Goal: Task Accomplishment & Management: Manage account settings

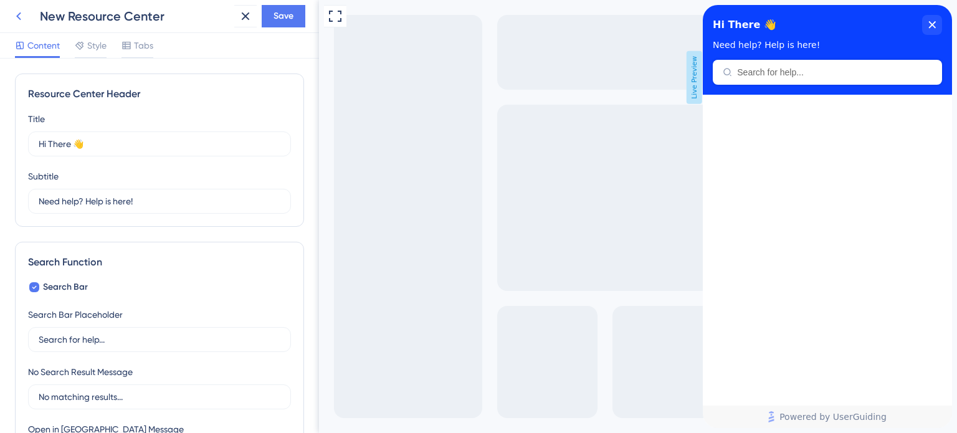
click at [22, 13] on icon at bounding box center [18, 16] width 15 height 15
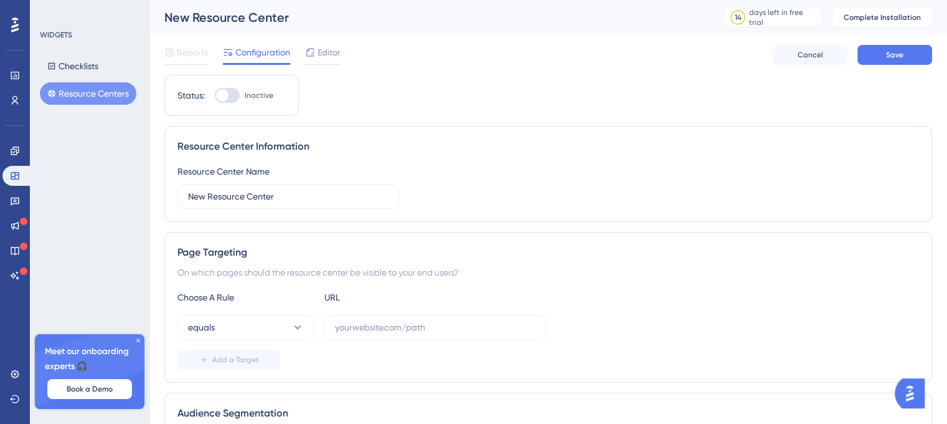
click at [228, 97] on div at bounding box center [222, 95] width 12 height 12
click at [215, 96] on input "Inactive" at bounding box center [214, 95] width 1 height 1
checkbox input "false"
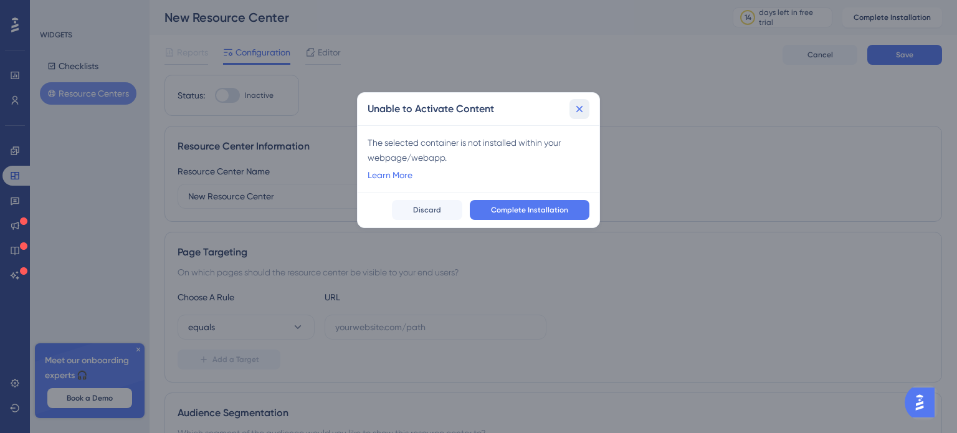
click at [579, 104] on icon at bounding box center [579, 109] width 12 height 12
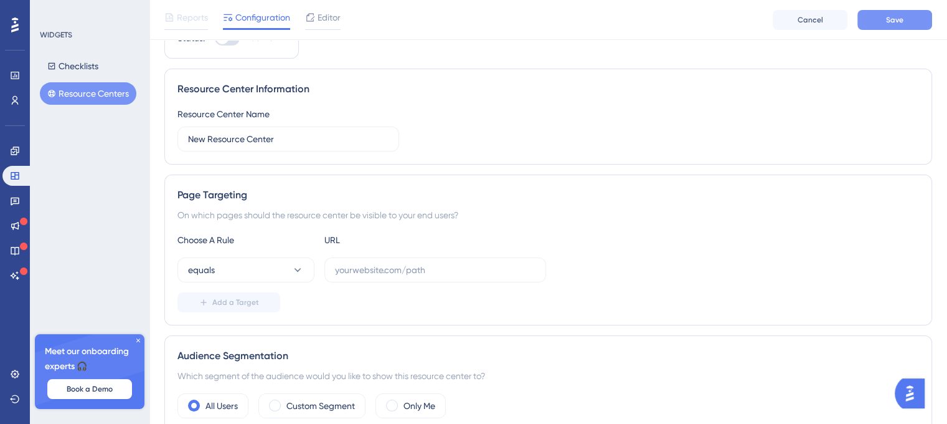
click at [883, 12] on button "Save" at bounding box center [895, 20] width 75 height 20
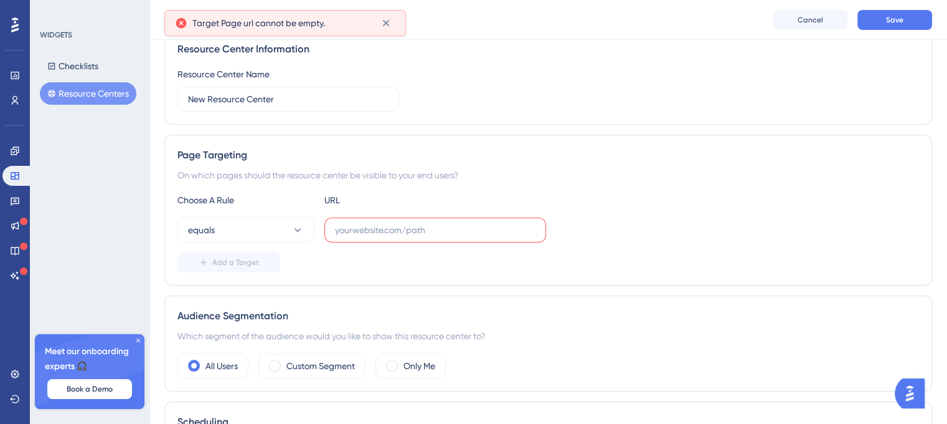
scroll to position [125, 0]
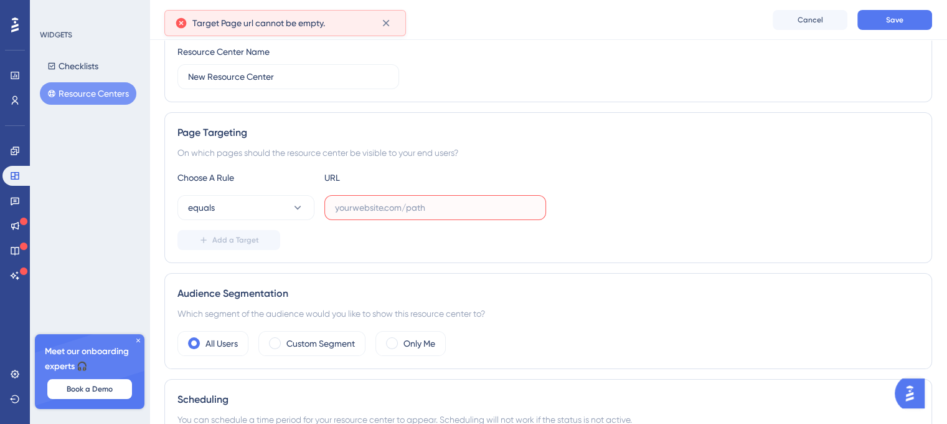
click at [350, 211] on input "text" at bounding box center [435, 208] width 201 height 14
click at [283, 208] on button "equals" at bounding box center [246, 207] width 137 height 25
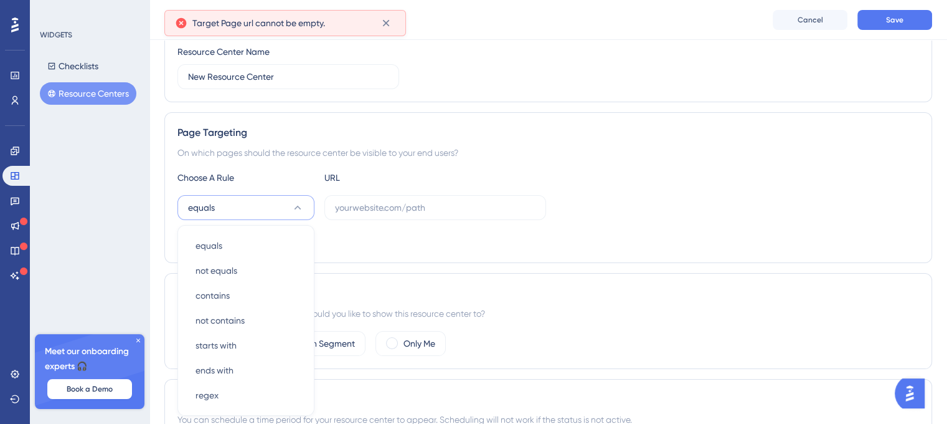
scroll to position [232, 0]
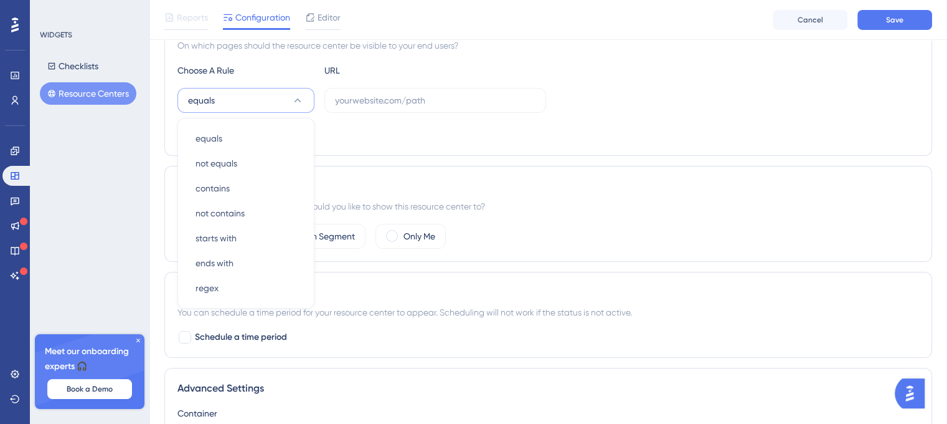
click at [417, 157] on div "Status: Inactive Resource Center Information Resource Center Name New Resource …" at bounding box center [548, 160] width 768 height 625
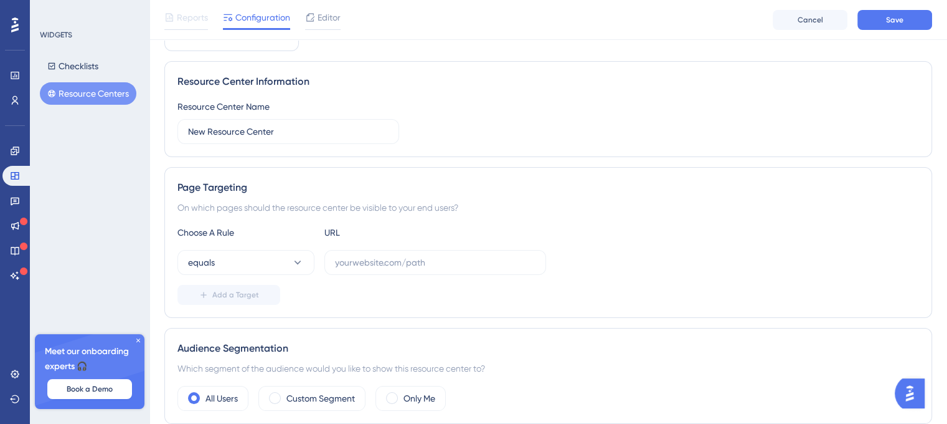
scroll to position [0, 0]
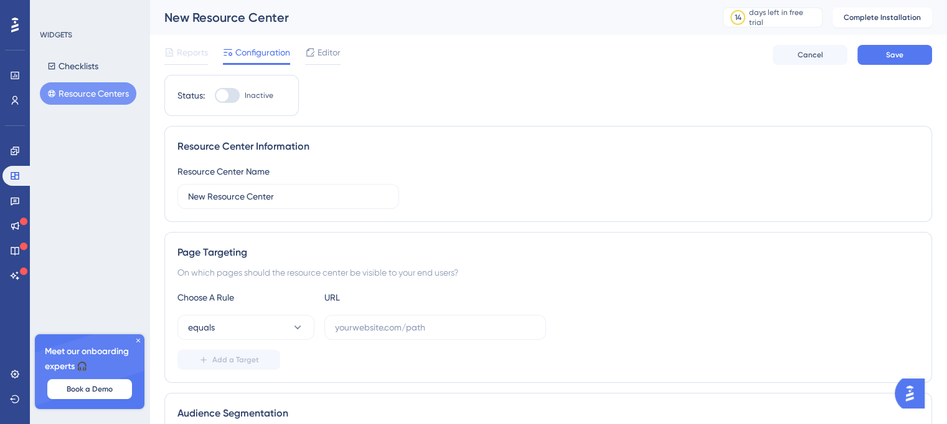
click at [918, 387] on img "Open AI Assistant Launcher" at bounding box center [910, 393] width 22 height 22
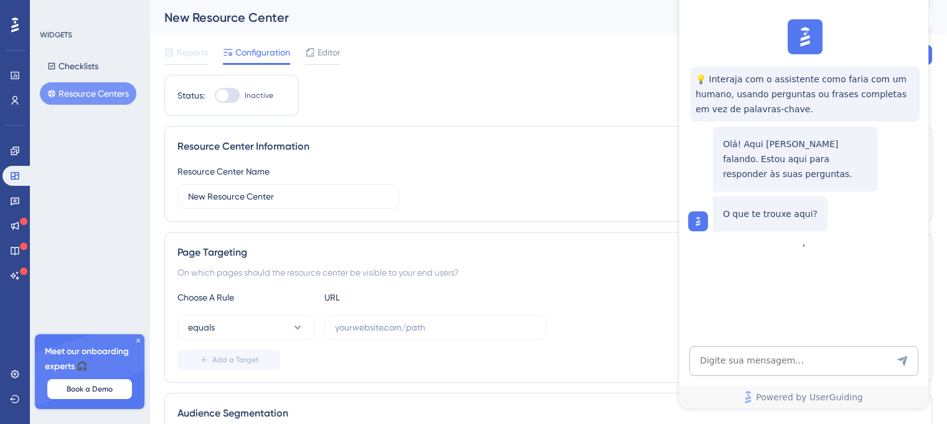
click at [572, 278] on div "On which pages should the resource center be visible to your end users?" at bounding box center [549, 272] width 742 height 15
click at [583, 268] on div "On which pages should the resource center be visible to your end users?" at bounding box center [549, 272] width 742 height 15
click at [579, 12] on div "New Resource Center" at bounding box center [428, 17] width 528 height 17
